Goal: Transaction & Acquisition: Purchase product/service

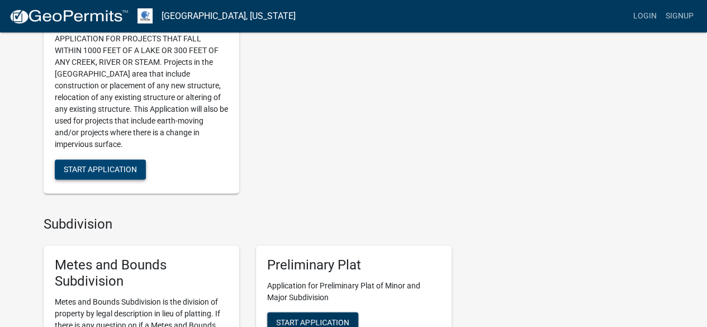
scroll to position [839, 0]
click at [646, 16] on link "Login" at bounding box center [645, 16] width 32 height 21
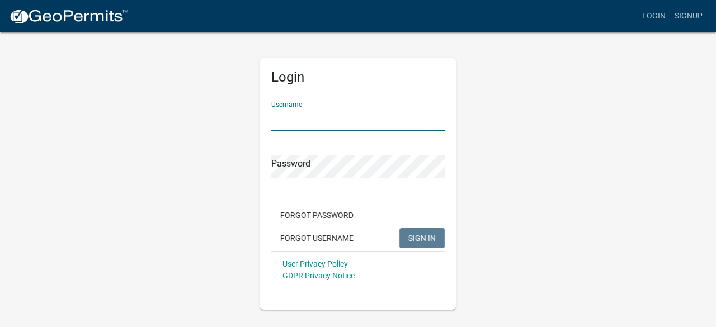
click at [343, 125] on input "Username" at bounding box center [357, 119] width 173 height 23
type input "Gstan"
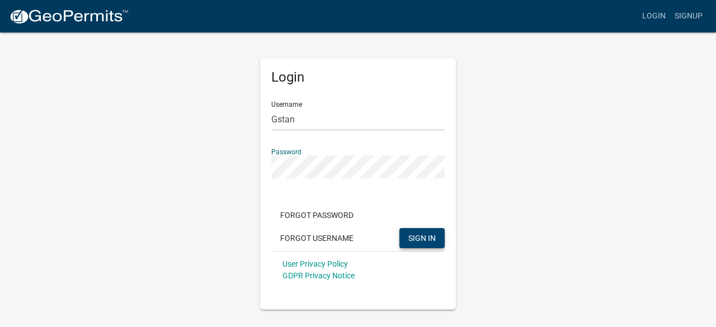
click at [428, 243] on button "SIGN IN" at bounding box center [421, 238] width 45 height 20
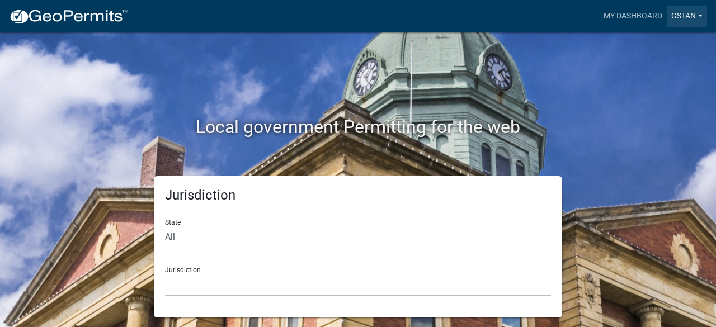
click at [691, 18] on link "gstan" at bounding box center [687, 16] width 40 height 21
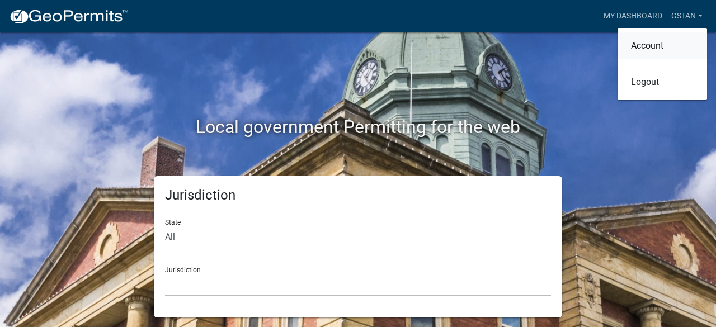
click at [656, 42] on link "Account" at bounding box center [661, 45] width 89 height 27
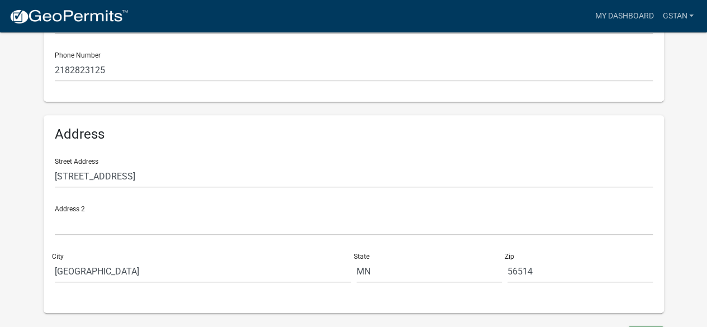
scroll to position [324, 0]
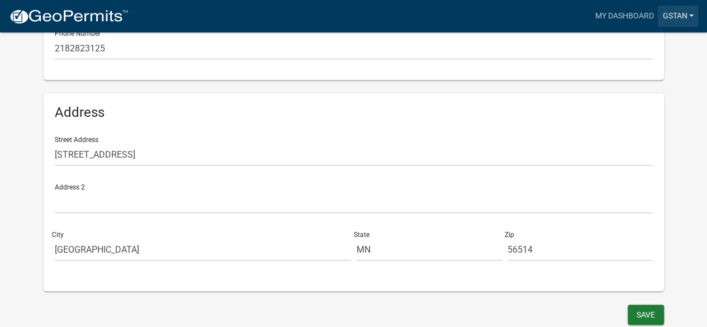
click at [687, 13] on link "gstan" at bounding box center [678, 16] width 40 height 21
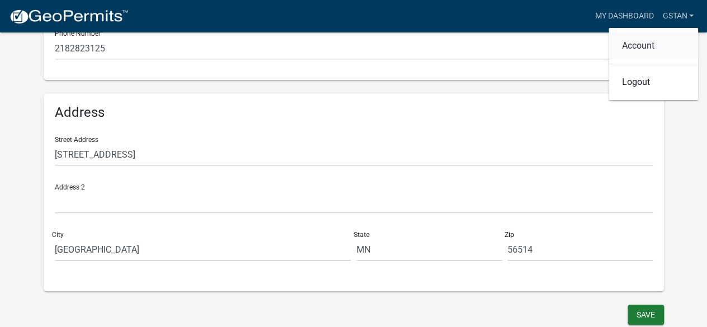
click at [631, 43] on link "Account" at bounding box center [653, 45] width 89 height 27
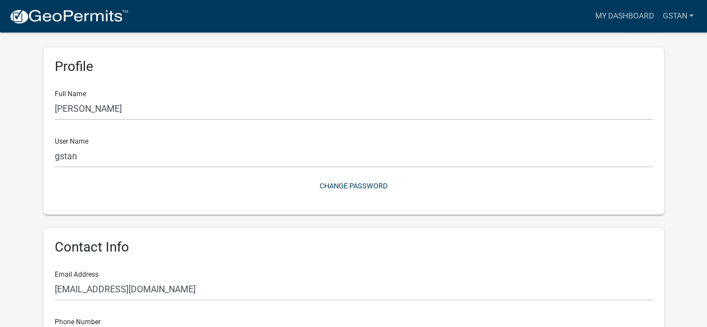
scroll to position [0, 0]
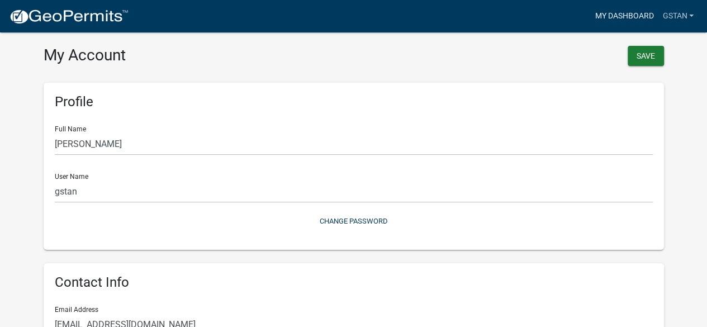
click at [615, 15] on link "My Dashboard" at bounding box center [625, 16] width 68 height 21
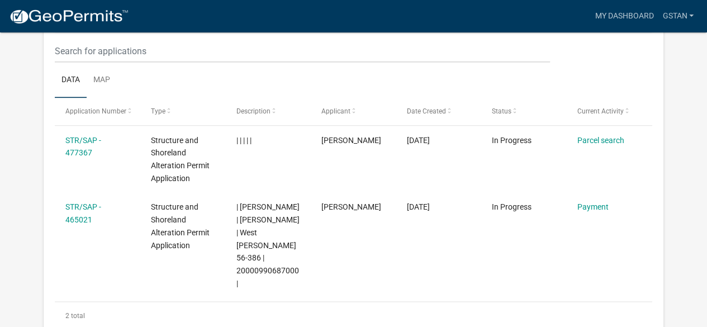
scroll to position [610, 0]
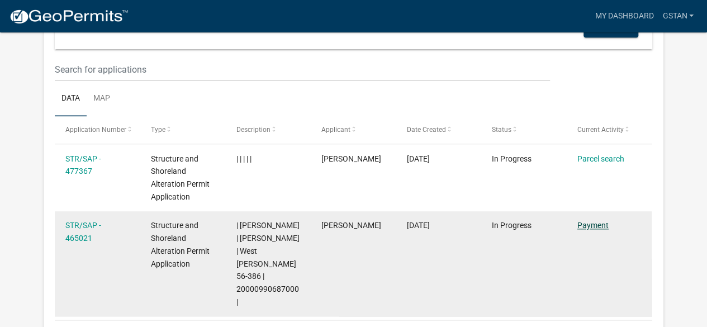
click at [585, 225] on link "Payment" at bounding box center [593, 225] width 31 height 9
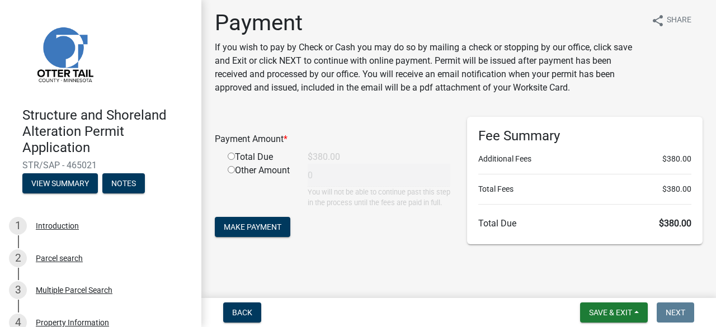
scroll to position [15, 0]
click at [268, 228] on span "Make Payment" at bounding box center [253, 227] width 58 height 9
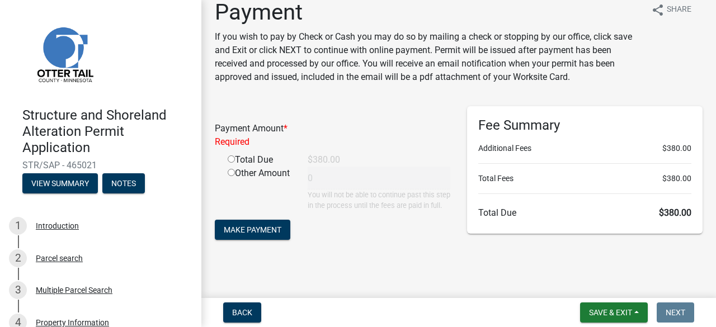
click at [230, 158] on input "radio" at bounding box center [231, 158] width 7 height 7
radio input "true"
type input "380"
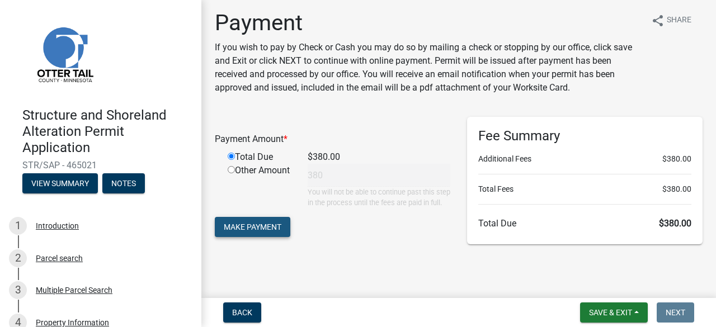
click at [275, 224] on span "Make Payment" at bounding box center [253, 227] width 58 height 9
